Goal: Obtain resource: Obtain resource

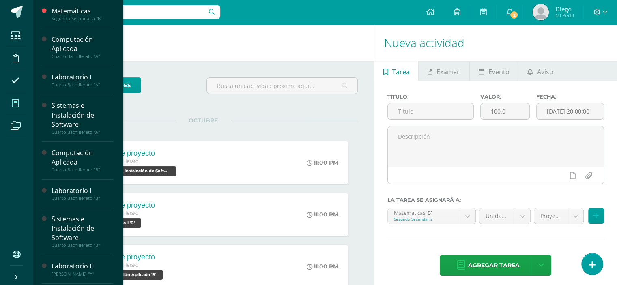
click at [16, 105] on icon at bounding box center [15, 103] width 7 height 8
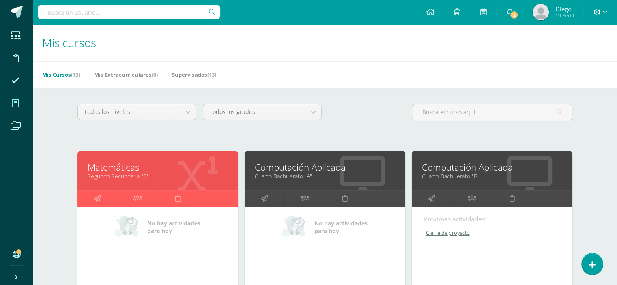
click at [606, 13] on icon at bounding box center [605, 12] width 4 height 3
click at [583, 56] on span "Cerrar sesión" at bounding box center [579, 56] width 37 height 8
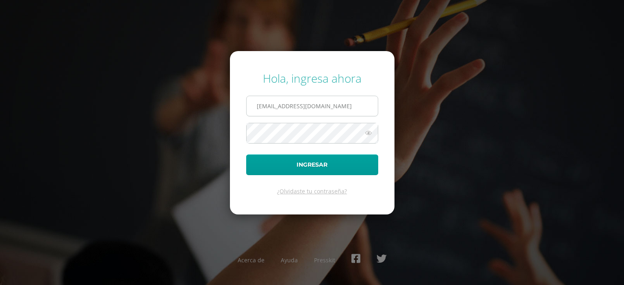
click at [289, 103] on input "dmartinez@bilinguesanjuan.edu.gt" at bounding box center [311, 106] width 131 height 20
type input "[EMAIL_ADDRESS][DOMAIN_NAME]"
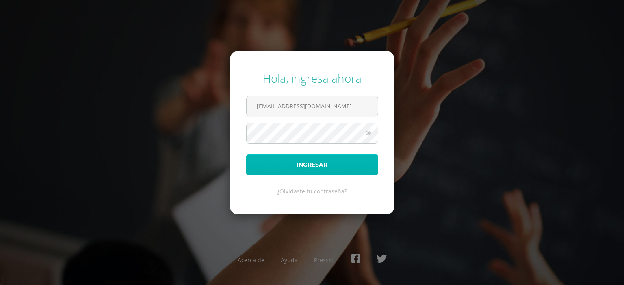
click at [314, 170] on button "Ingresar" at bounding box center [312, 165] width 132 height 21
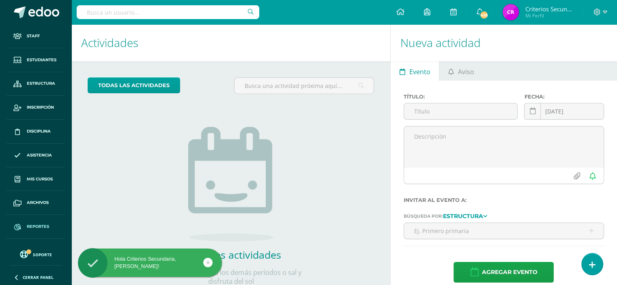
click at [38, 231] on link "Reportes" at bounding box center [35, 227] width 58 height 24
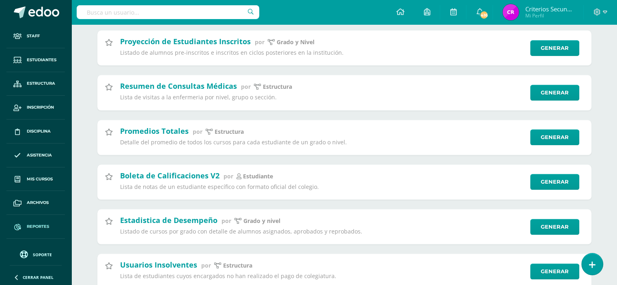
scroll to position [812, 0]
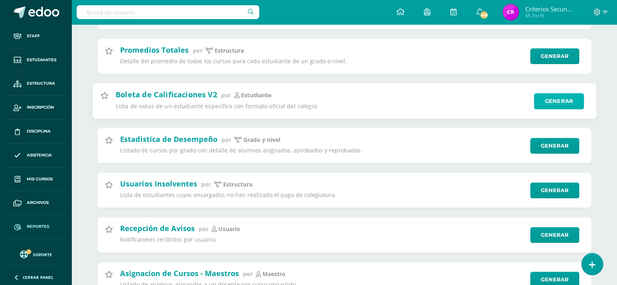
click at [550, 107] on link "Generar" at bounding box center [559, 101] width 50 height 16
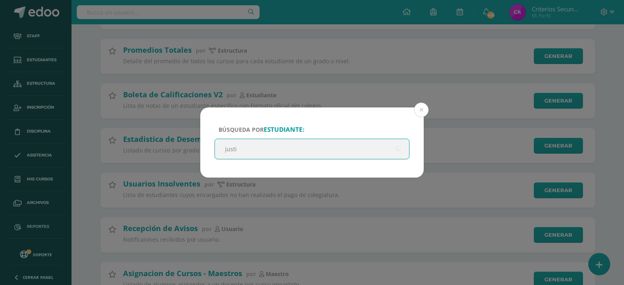
type input "justin"
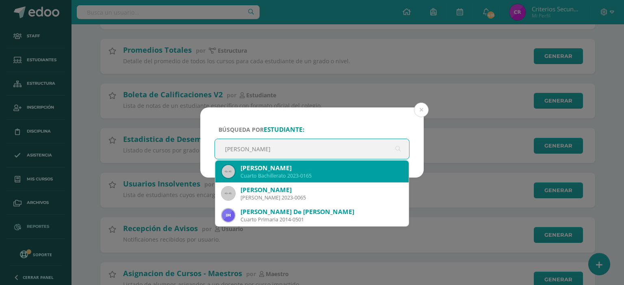
click at [299, 170] on div "Justin Daniel Rodas Salas" at bounding box center [321, 168] width 162 height 9
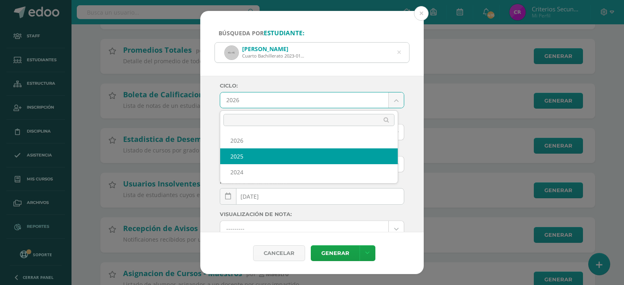
select select "2"
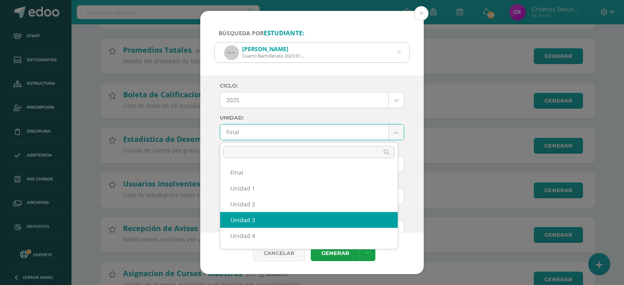
select select "Unidad 3"
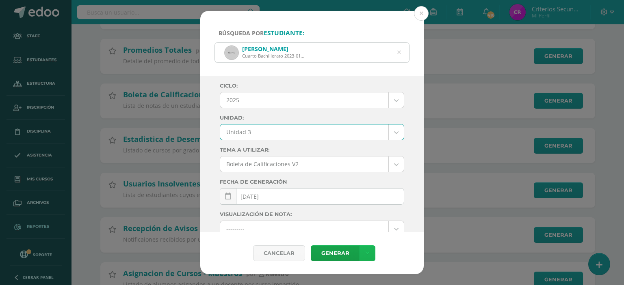
click at [370, 252] on link at bounding box center [367, 254] width 16 height 16
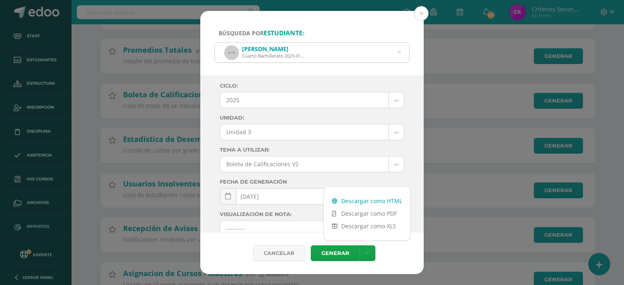
click at [383, 201] on link "Descargar como HTML" at bounding box center [367, 201] width 86 height 13
click at [419, 17] on button at bounding box center [421, 13] width 15 height 15
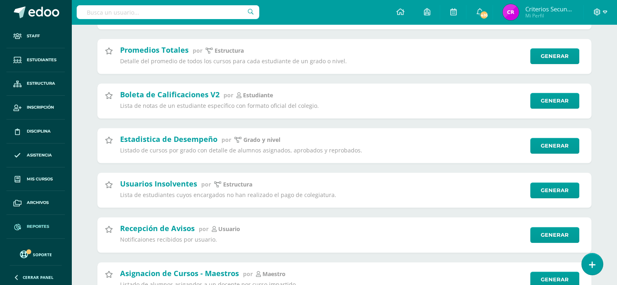
click at [602, 11] on span at bounding box center [601, 12] width 14 height 9
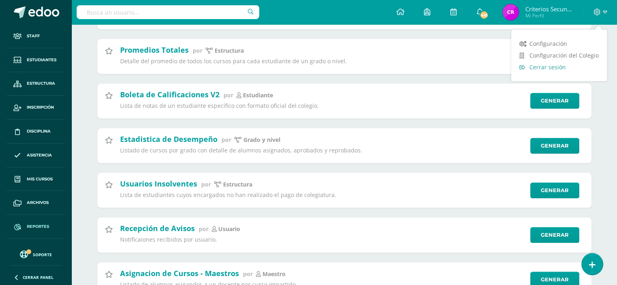
click at [547, 68] on span "Cerrar sesión" at bounding box center [548, 67] width 37 height 8
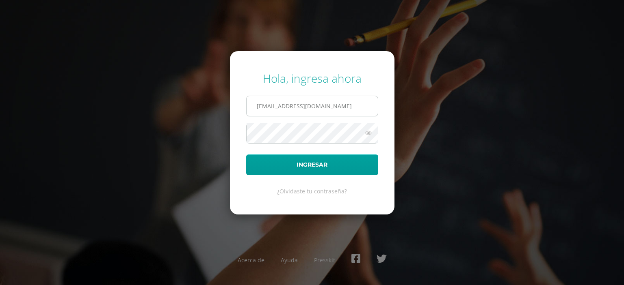
drag, startPoint x: 313, startPoint y: 106, endPoint x: 300, endPoint y: 115, distance: 16.1
click at [313, 106] on input "[EMAIL_ADDRESS][DOMAIN_NAME]" at bounding box center [311, 106] width 131 height 20
type input "[EMAIL_ADDRESS][DOMAIN_NAME]"
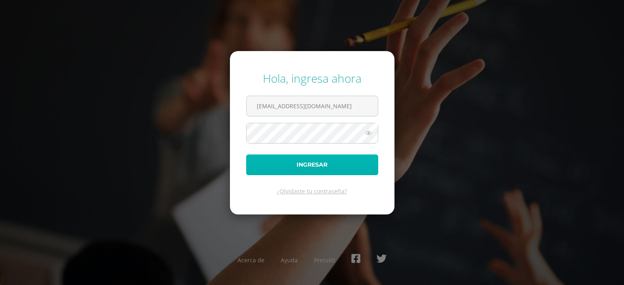
click at [318, 165] on button "Ingresar" at bounding box center [312, 165] width 132 height 21
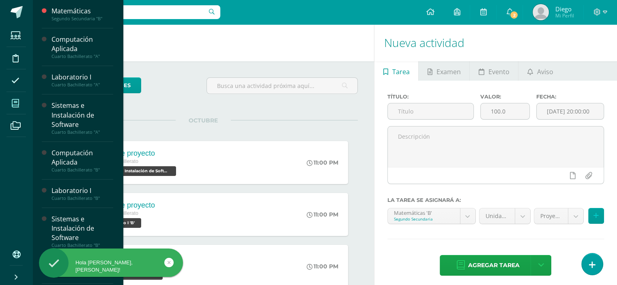
click at [18, 101] on icon at bounding box center [15, 103] width 7 height 8
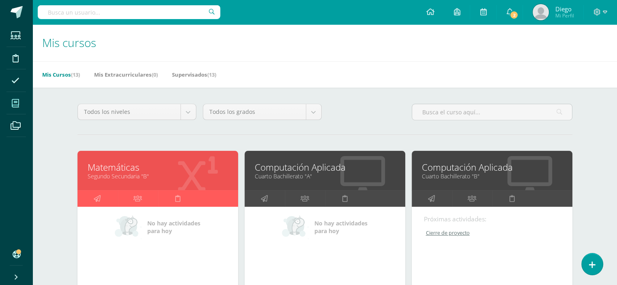
click at [306, 168] on link "Computación Aplicada" at bounding box center [325, 167] width 140 height 13
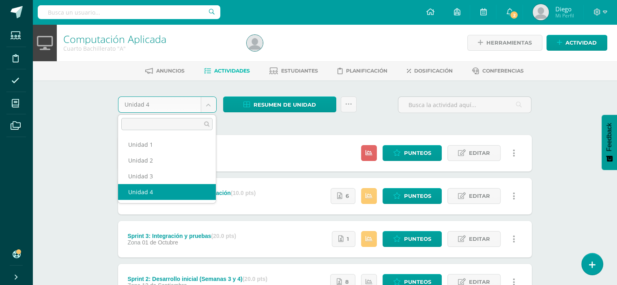
click at [204, 105] on body "Estudiantes Disciplina Asistencia Mis cursos Archivos Soporte Ayuda Reportar un…" at bounding box center [308, 199] width 617 height 398
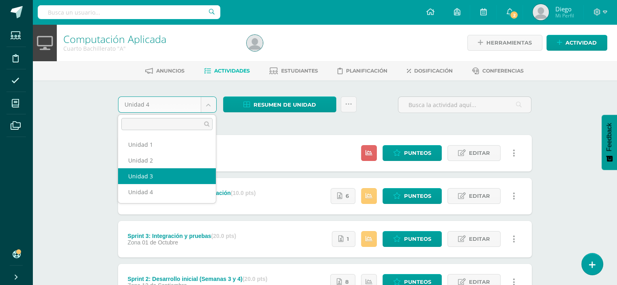
select select "Unidad 3"
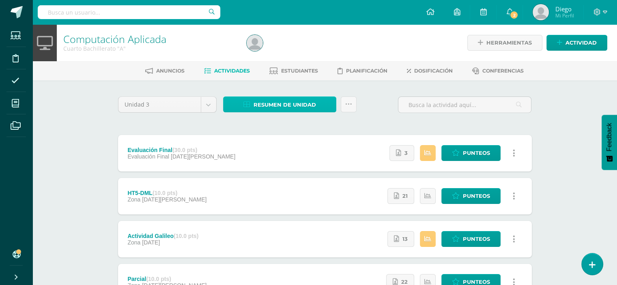
click at [316, 107] on link "Resumen de unidad" at bounding box center [279, 105] width 113 height 16
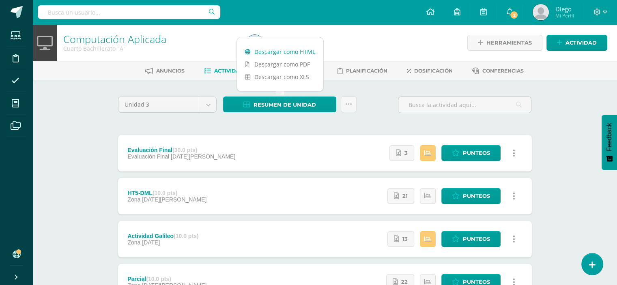
click at [300, 54] on link "Descargar como HTML" at bounding box center [280, 51] width 86 height 13
click at [396, 113] on div at bounding box center [465, 108] width 140 height 23
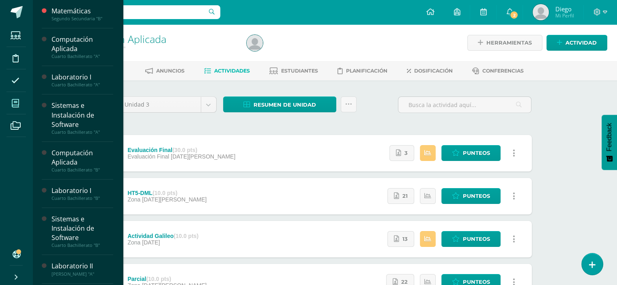
click at [16, 106] on icon at bounding box center [15, 103] width 7 height 8
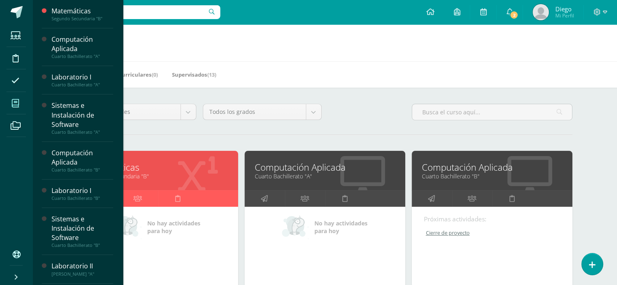
click at [475, 170] on link "Computación Aplicada" at bounding box center [492, 167] width 140 height 13
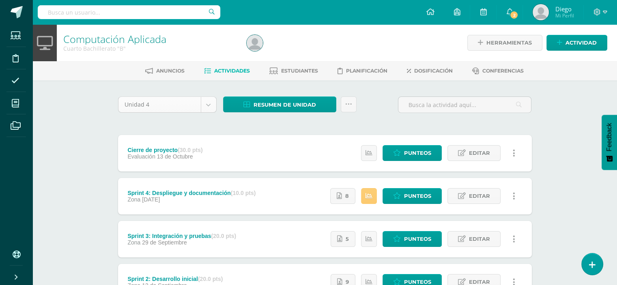
click at [213, 109] on body "Estudiantes Disciplina Asistencia Mis cursos Archivos Soporte Ayuda Reportar un…" at bounding box center [308, 199] width 617 height 398
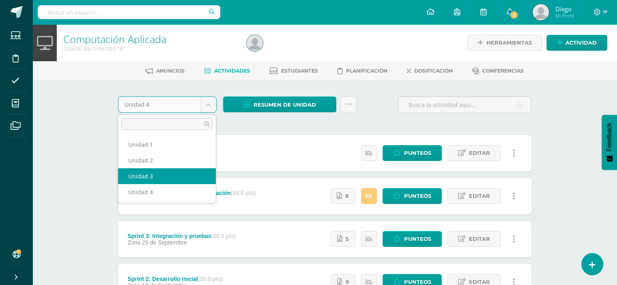
select select "Unidad 3"
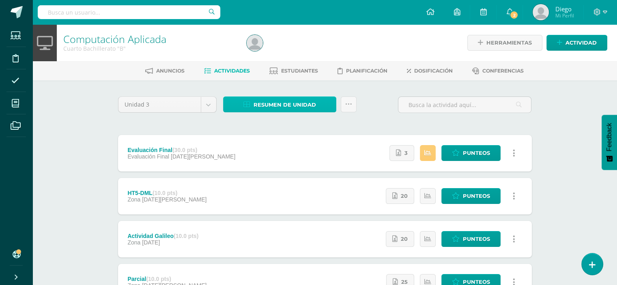
click at [307, 102] on span "Resumen de unidad" at bounding box center [285, 104] width 63 height 15
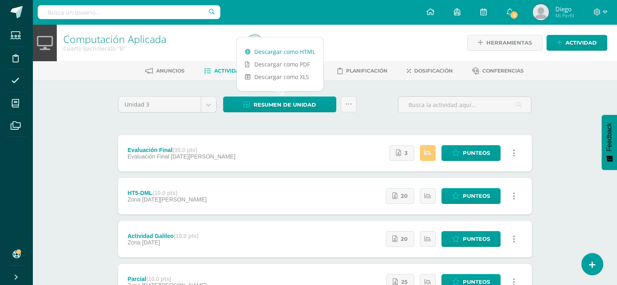
click at [301, 48] on link "Descargar como HTML" at bounding box center [280, 51] width 86 height 13
